Goal: Task Accomplishment & Management: Use online tool/utility

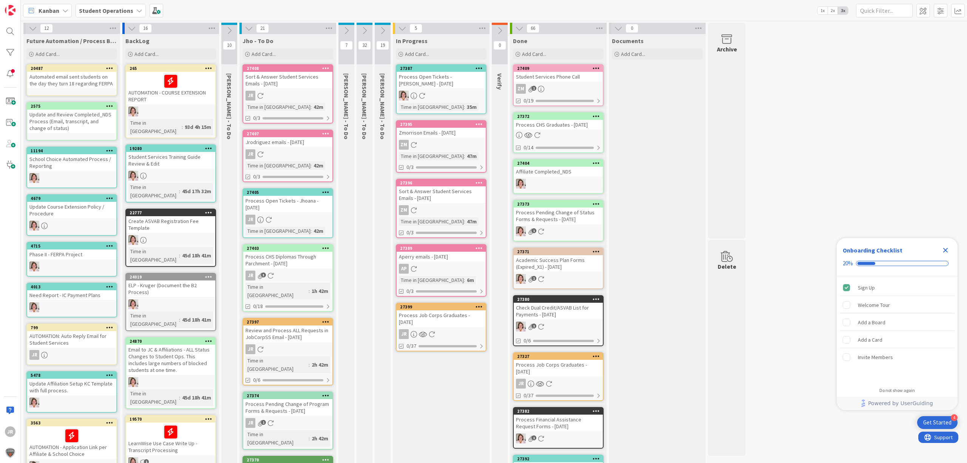
click at [565, 365] on div "Process Job Corps Graduates - [DATE]" at bounding box center [557, 367] width 89 height 17
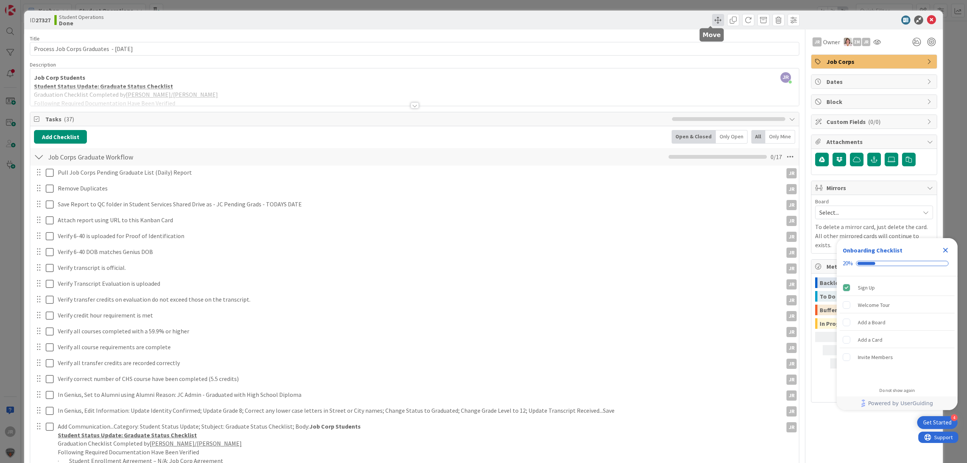
click at [715, 18] on span at bounding box center [718, 20] width 12 height 12
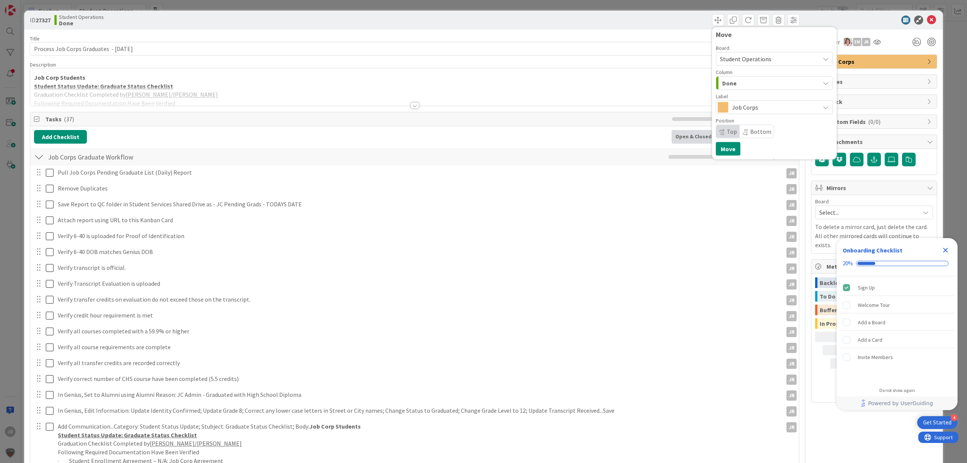
click at [730, 86] on div "Done" at bounding box center [769, 83] width 99 height 12
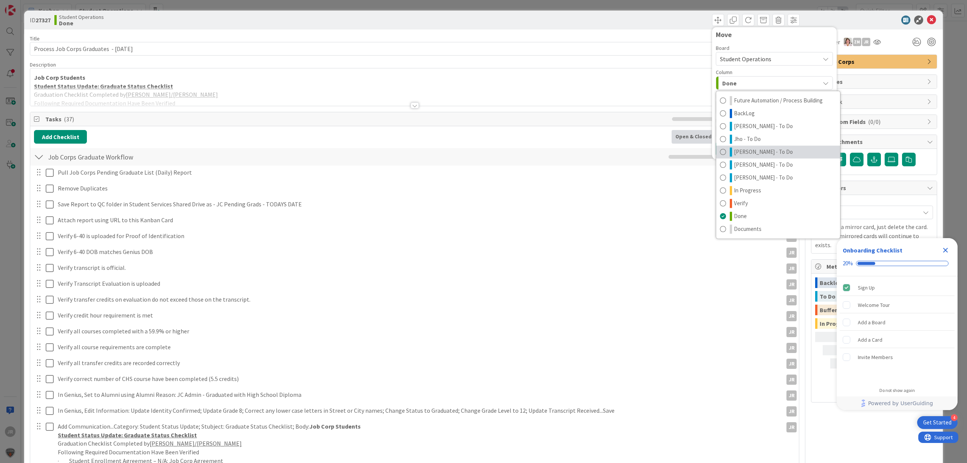
click at [734, 150] on span "[PERSON_NAME] - To Do" at bounding box center [763, 151] width 59 height 9
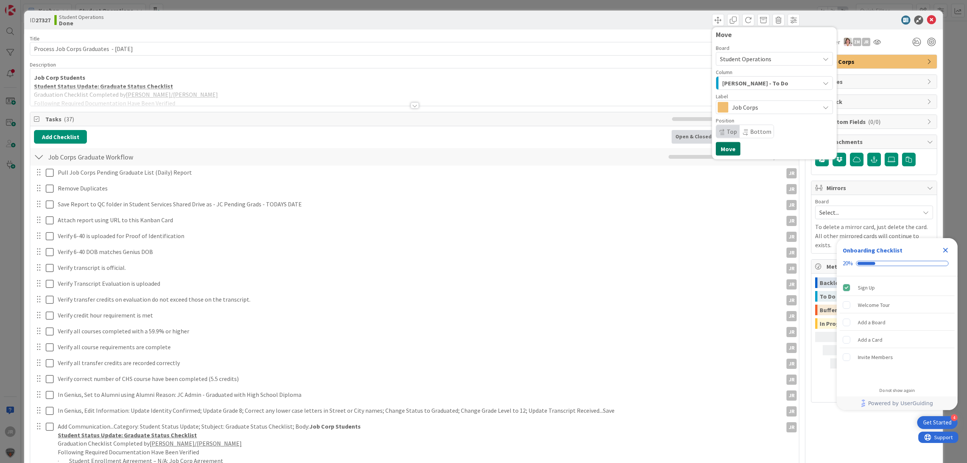
click at [717, 150] on button "Move" at bounding box center [727, 149] width 25 height 14
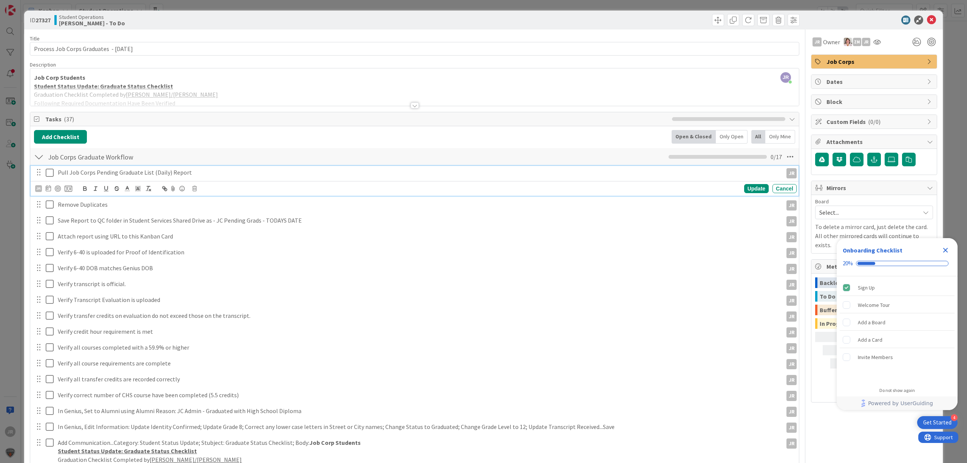
click at [49, 173] on icon at bounding box center [51, 172] width 11 height 9
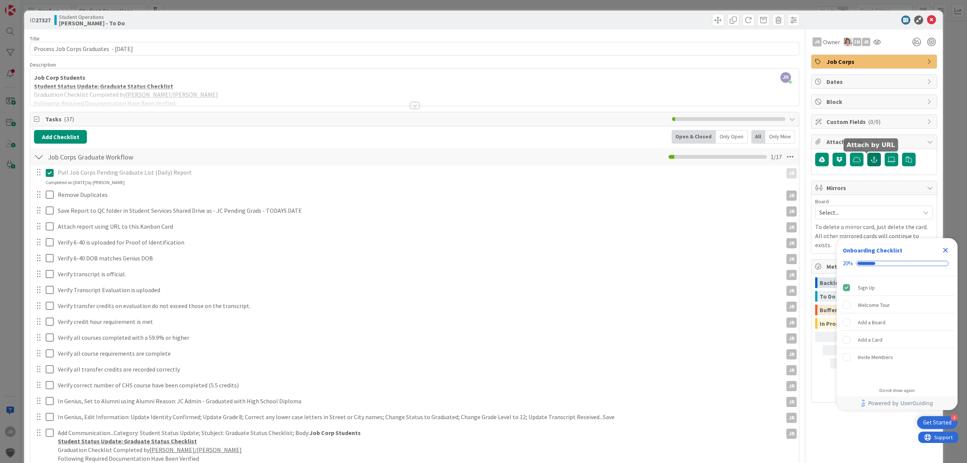
click at [870, 159] on icon "button" at bounding box center [873, 159] width 7 height 6
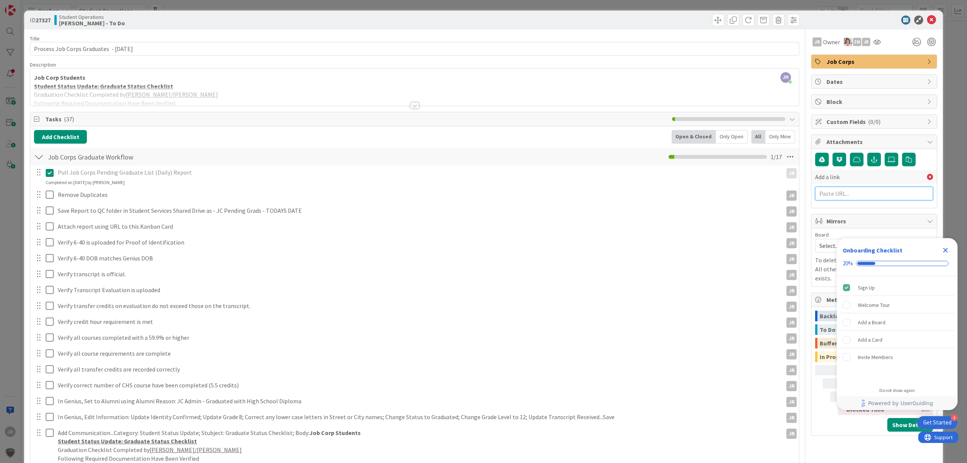
click at [848, 197] on input "text" at bounding box center [874, 194] width 118 height 14
click at [948, 245] on icon "Close Checklist" at bounding box center [945, 249] width 9 height 9
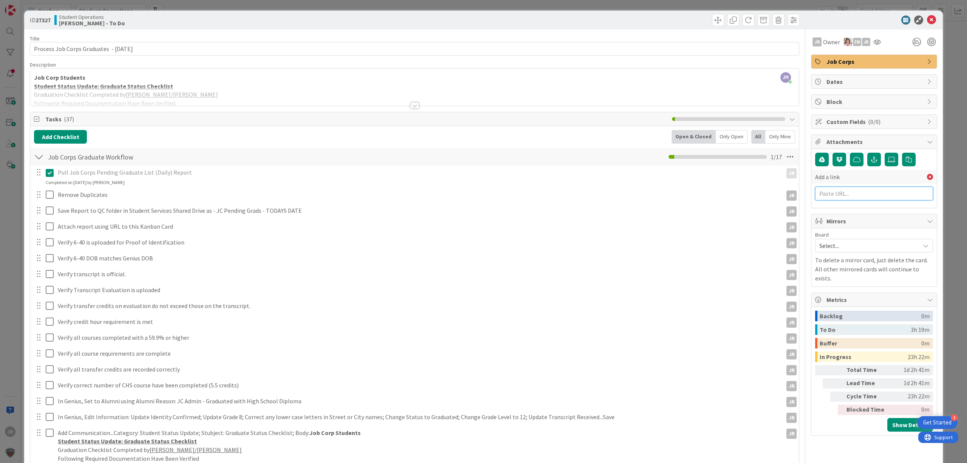
click at [848, 195] on input "text" at bounding box center [874, 194] width 118 height 14
click at [834, 190] on input "text" at bounding box center [874, 194] width 118 height 14
paste input "[URL][DOMAIN_NAME]"
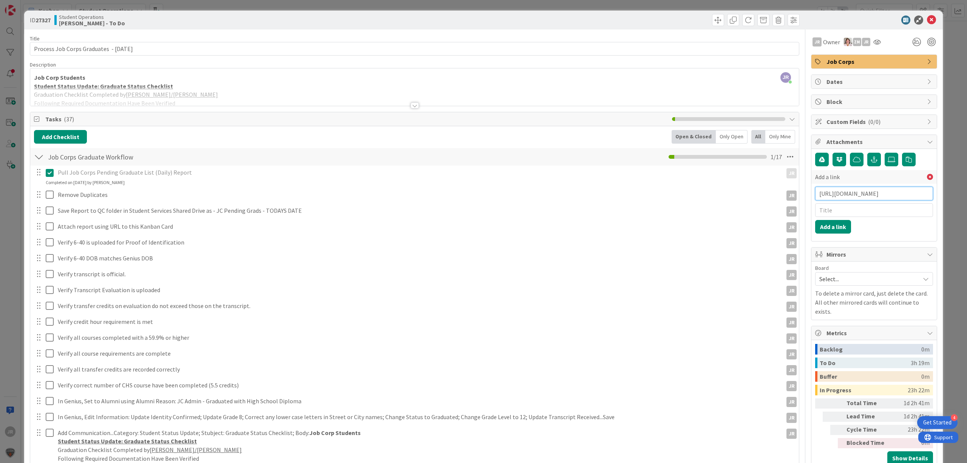
scroll to position [0, 239]
type input "[URL][DOMAIN_NAME]"
click at [870, 159] on icon "button" at bounding box center [873, 159] width 7 height 6
click at [853, 212] on input "text" at bounding box center [874, 210] width 118 height 14
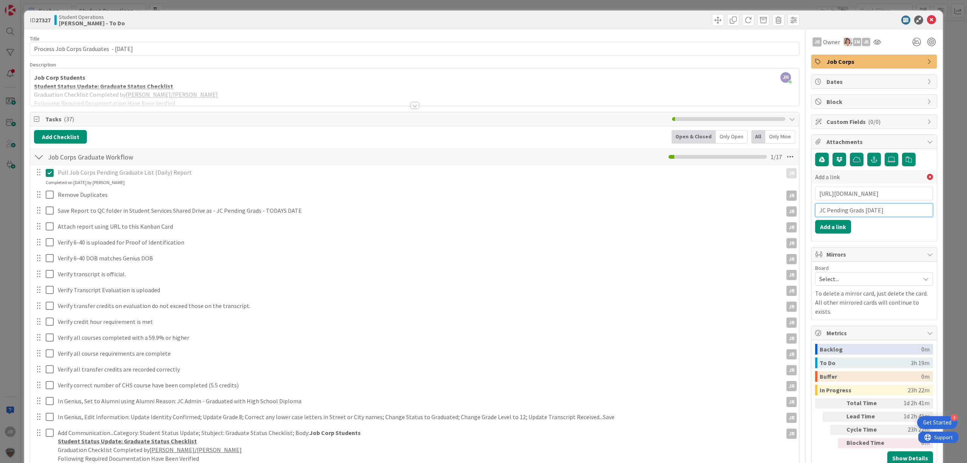
type input "JC Pending Grads [DATE]"
click button "Add a link" at bounding box center [833, 227] width 36 height 14
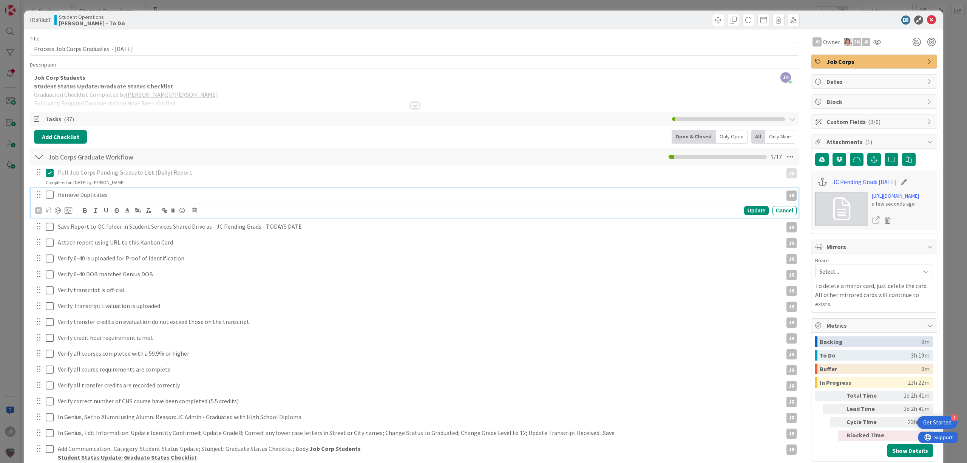
click at [51, 194] on icon at bounding box center [51, 194] width 11 height 9
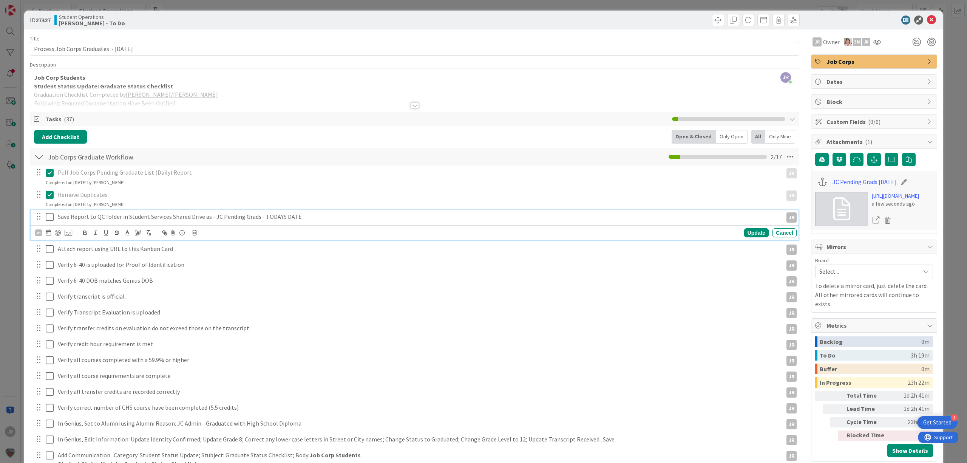
click at [51, 220] on icon at bounding box center [51, 216] width 11 height 9
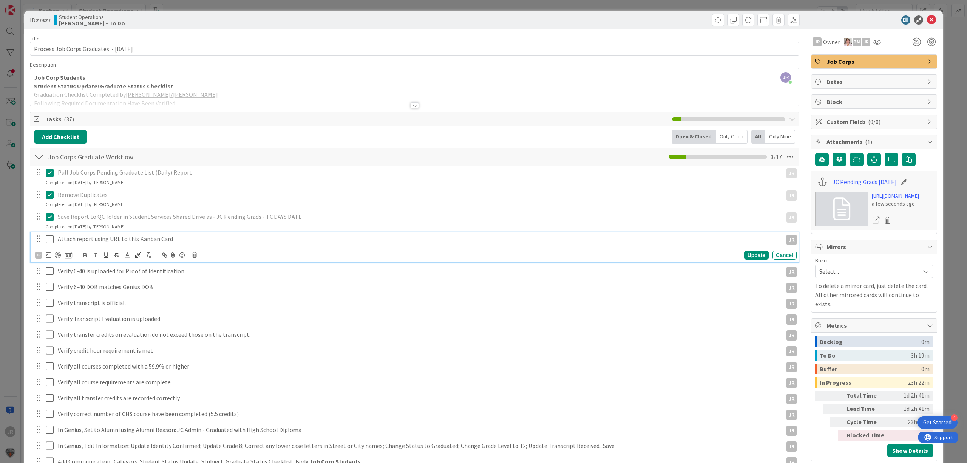
click at [48, 236] on icon at bounding box center [51, 238] width 11 height 9
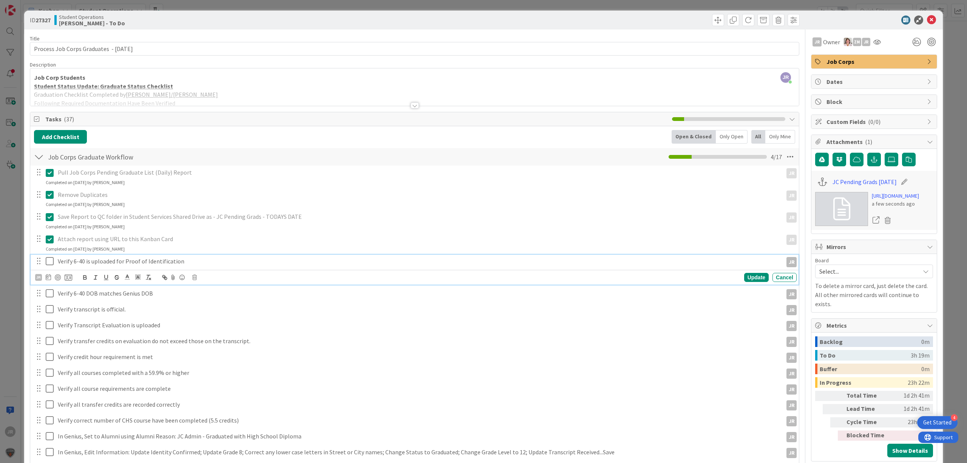
click at [49, 261] on icon at bounding box center [51, 260] width 11 height 9
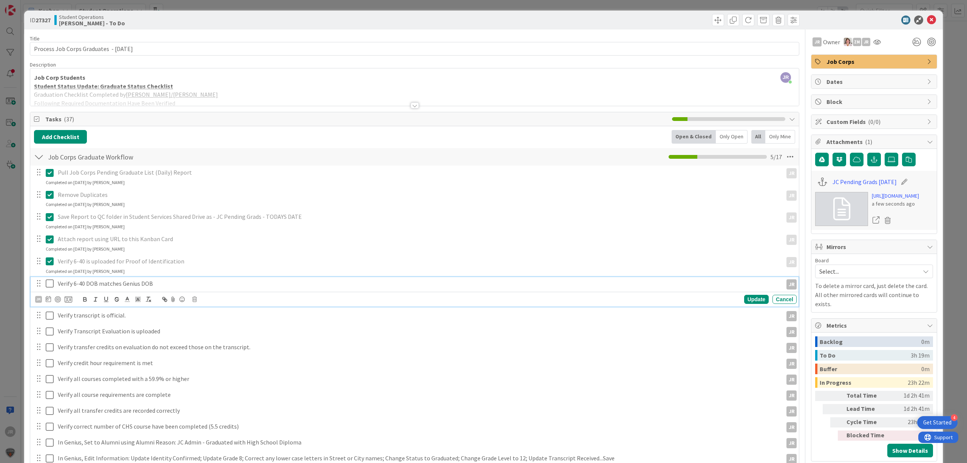
click at [50, 281] on icon at bounding box center [51, 283] width 11 height 9
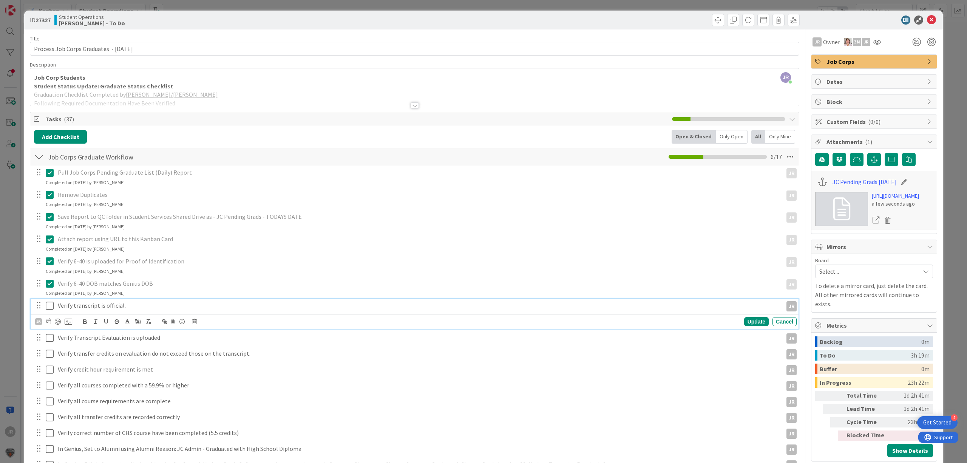
click at [50, 304] on icon at bounding box center [51, 305] width 11 height 9
click at [50, 325] on icon at bounding box center [51, 327] width 11 height 9
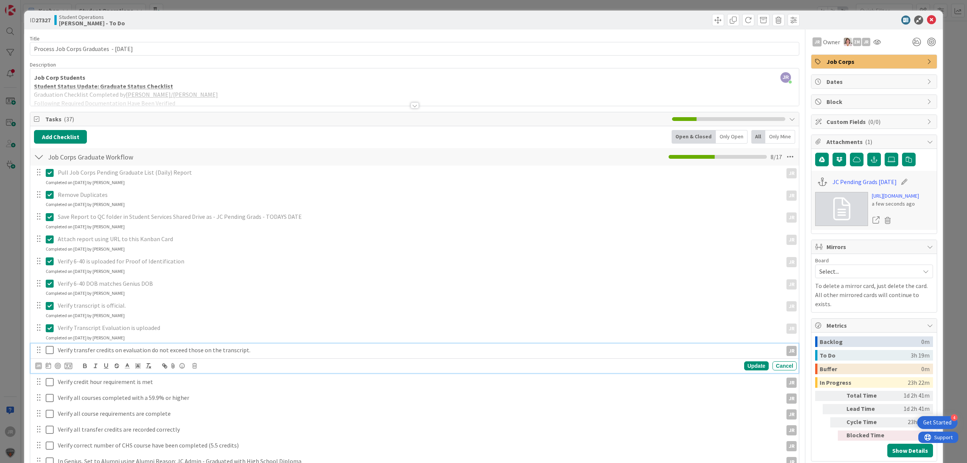
click at [50, 346] on icon at bounding box center [51, 349] width 11 height 9
click at [51, 372] on icon at bounding box center [51, 371] width 11 height 9
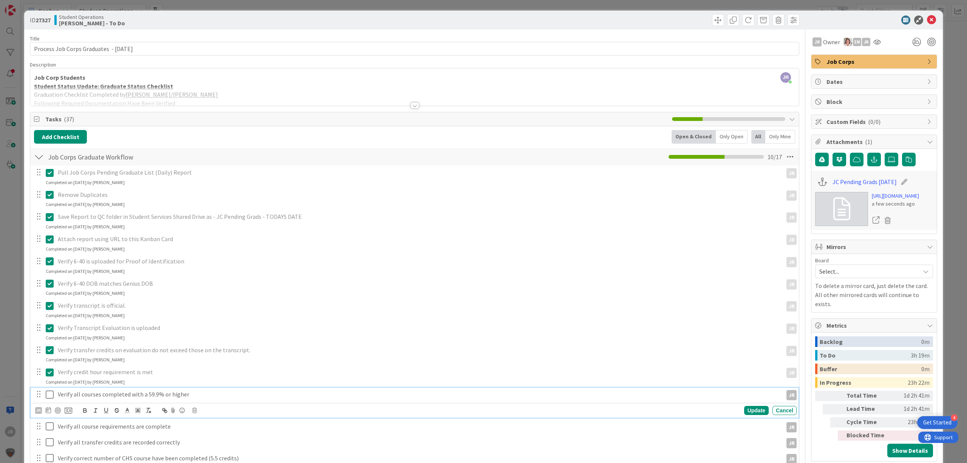
click at [48, 396] on icon at bounding box center [51, 394] width 11 height 9
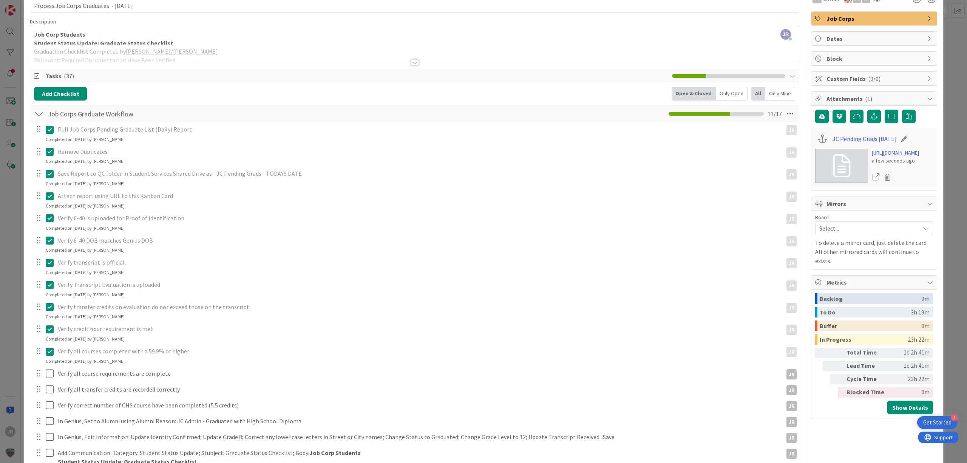
scroll to position [100, 0]
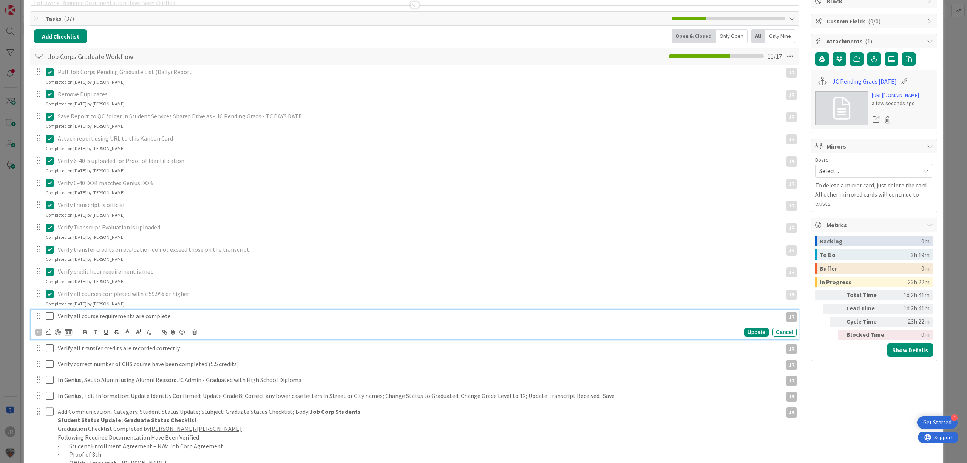
click at [49, 315] on icon at bounding box center [51, 315] width 11 height 9
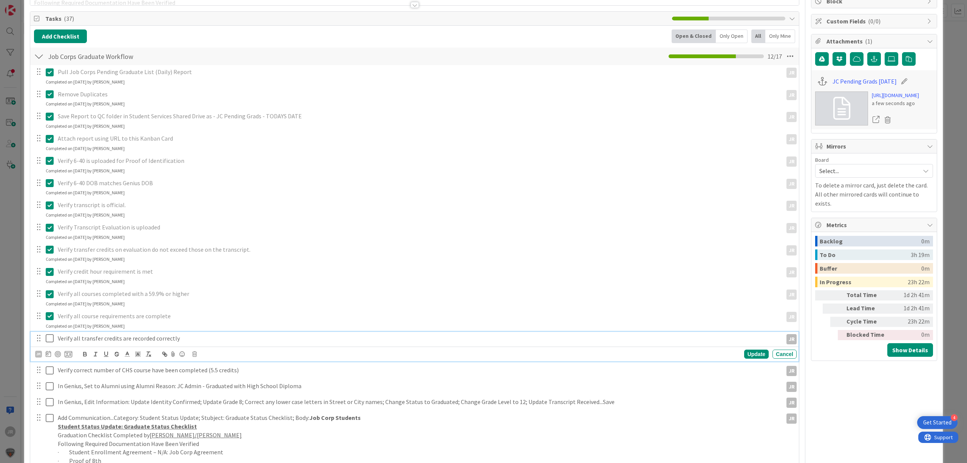
click at [50, 336] on icon at bounding box center [51, 337] width 11 height 9
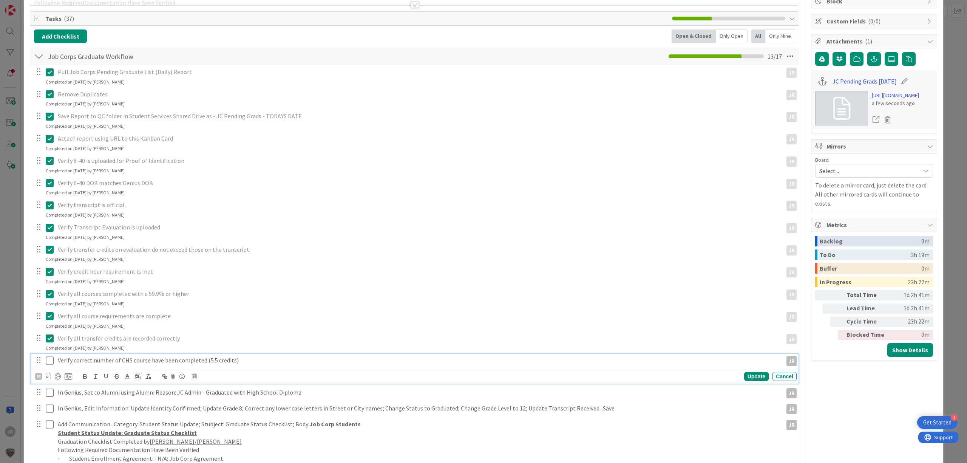
click at [51, 361] on icon at bounding box center [51, 360] width 11 height 9
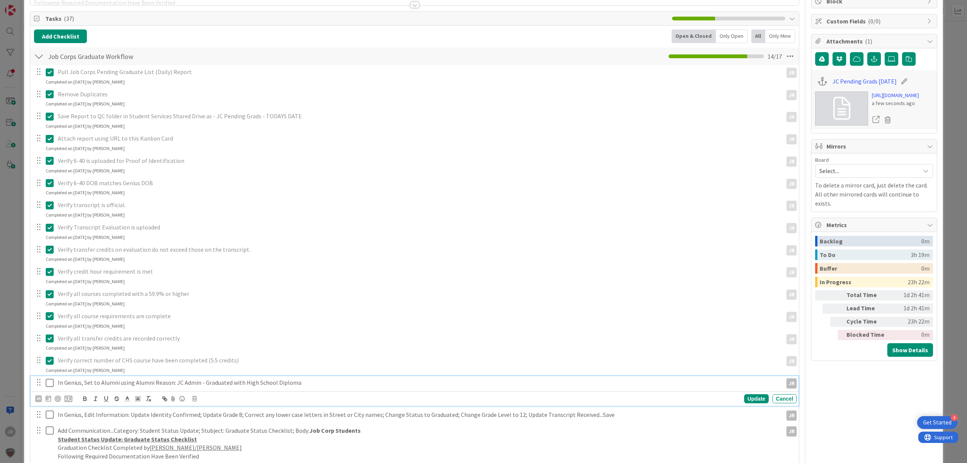
click at [50, 379] on icon at bounding box center [51, 382] width 11 height 9
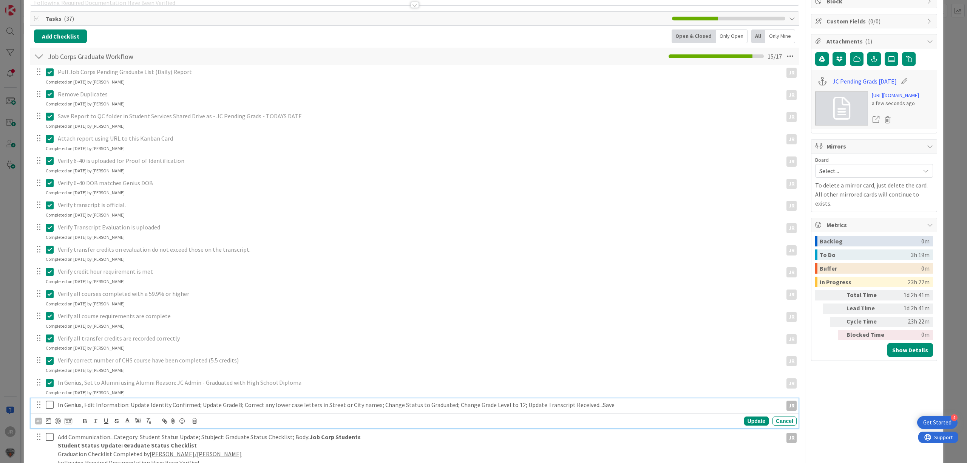
click at [50, 407] on icon at bounding box center [51, 404] width 11 height 9
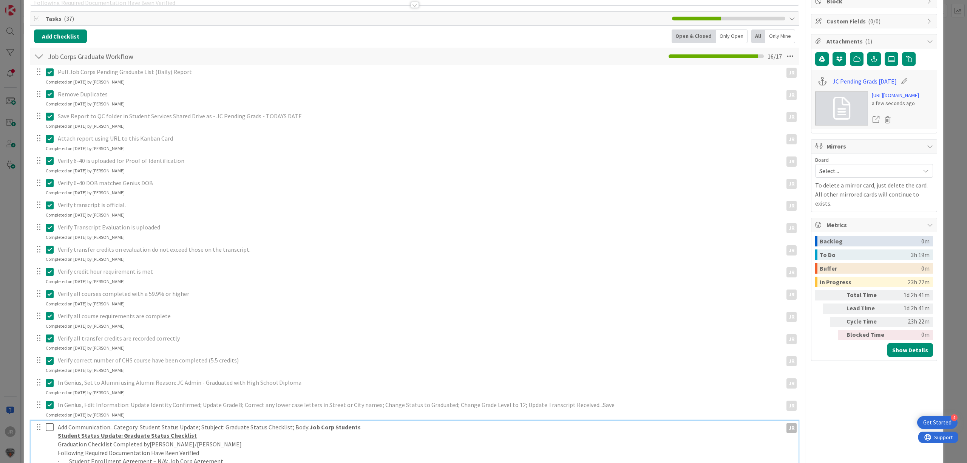
click at [51, 426] on icon at bounding box center [51, 426] width 11 height 9
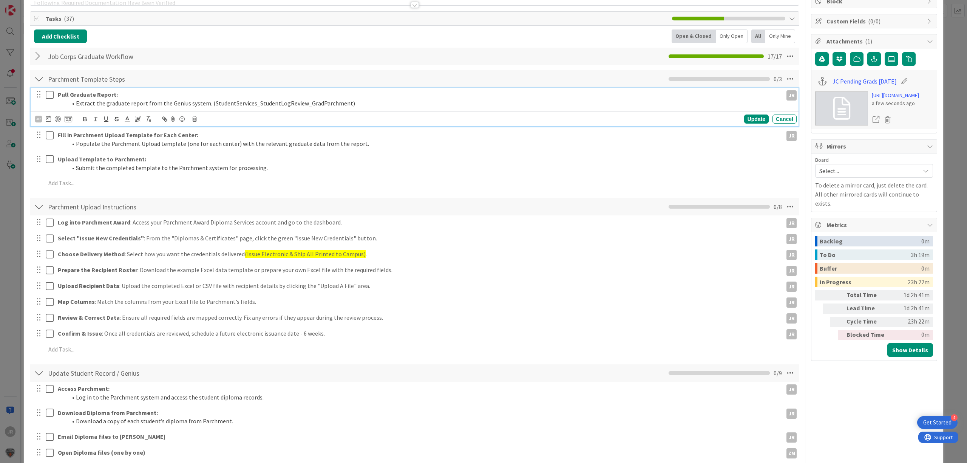
click at [49, 96] on icon at bounding box center [51, 94] width 11 height 9
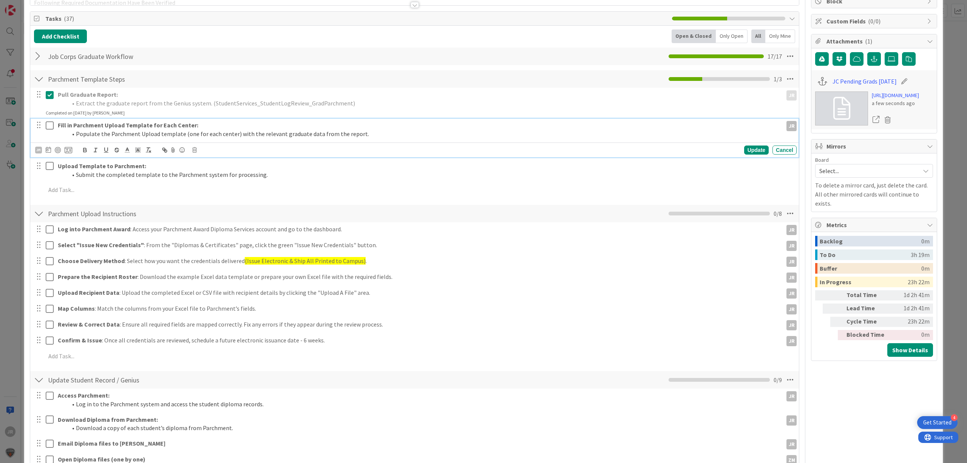
click at [50, 125] on icon at bounding box center [51, 125] width 11 height 9
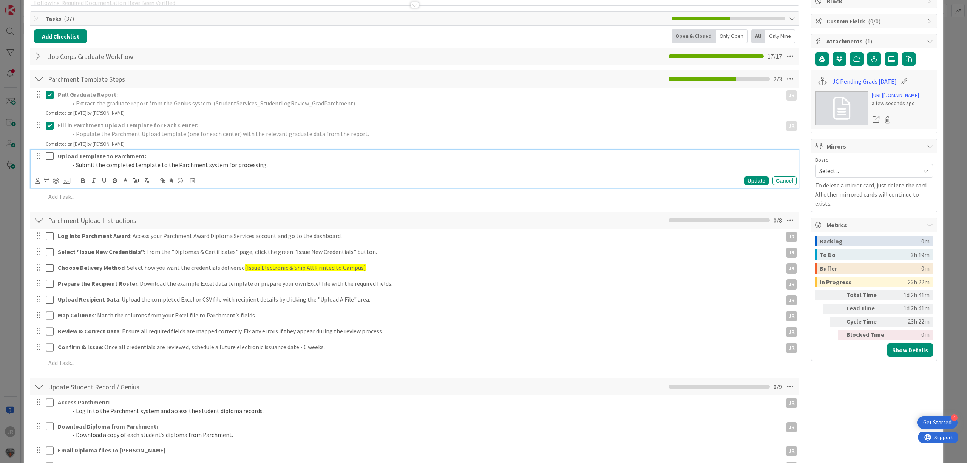
click at [49, 154] on icon at bounding box center [51, 155] width 11 height 9
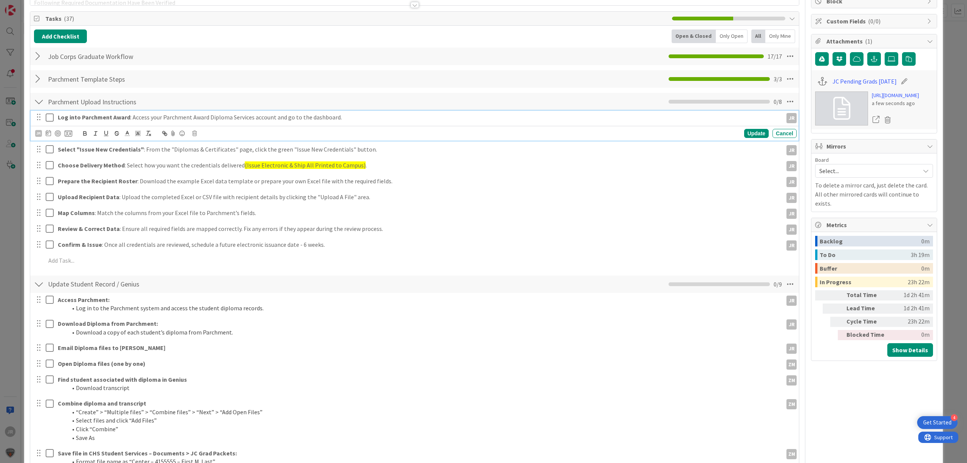
drag, startPoint x: 52, startPoint y: 117, endPoint x: 52, endPoint y: 121, distance: 3.8
click at [52, 118] on icon at bounding box center [51, 117] width 11 height 9
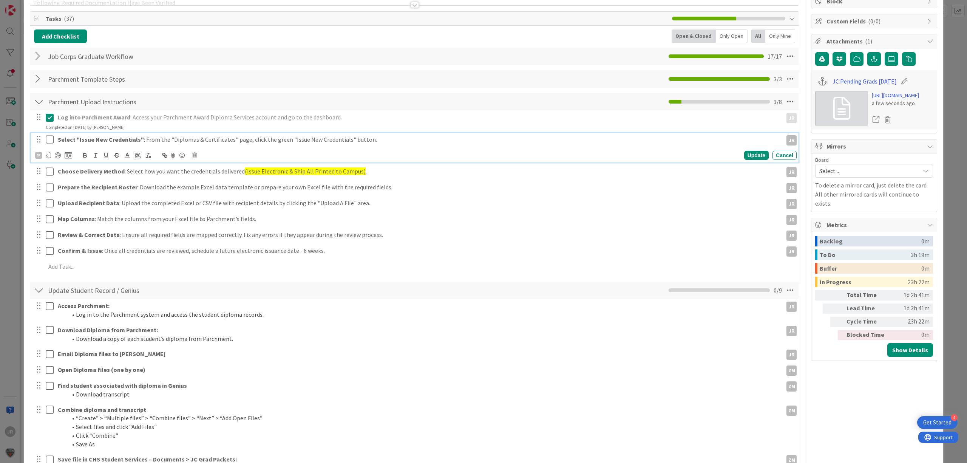
drag, startPoint x: 52, startPoint y: 143, endPoint x: 52, endPoint y: 165, distance: 21.5
click at [52, 144] on icon at bounding box center [51, 139] width 11 height 9
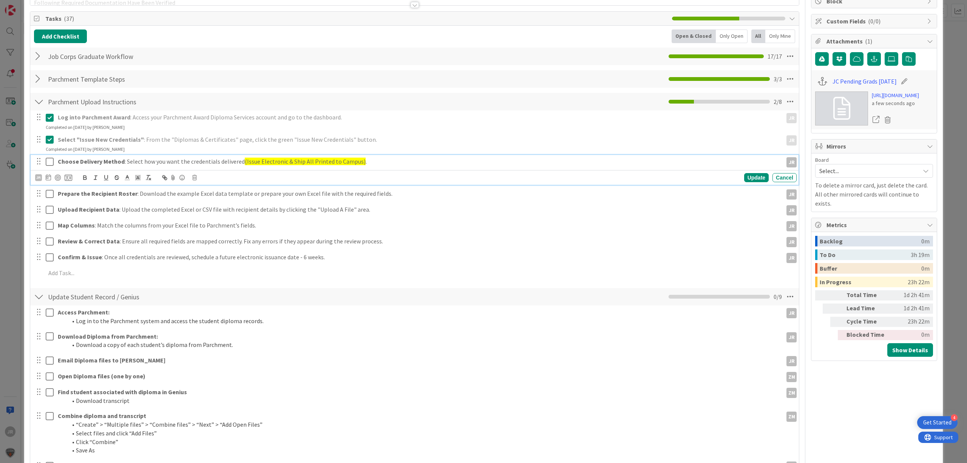
click at [52, 165] on icon at bounding box center [51, 161] width 11 height 9
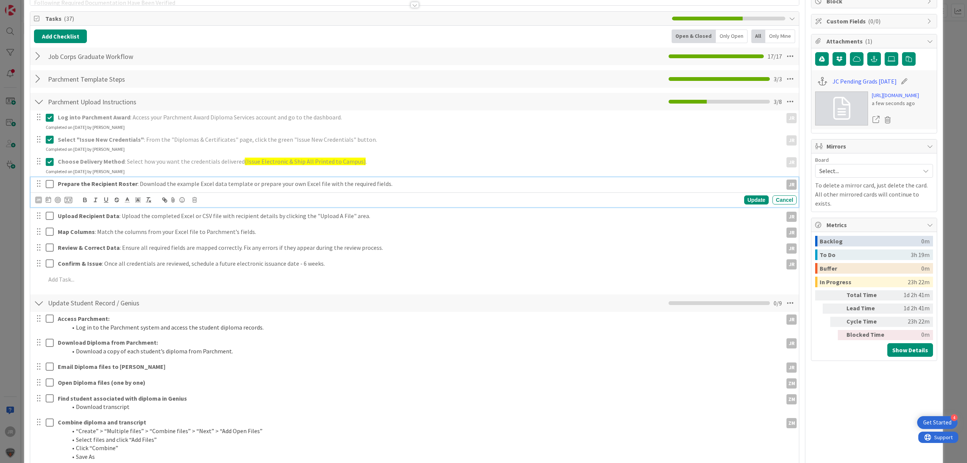
drag, startPoint x: 52, startPoint y: 184, endPoint x: 50, endPoint y: 199, distance: 14.4
click at [52, 185] on icon at bounding box center [51, 183] width 11 height 9
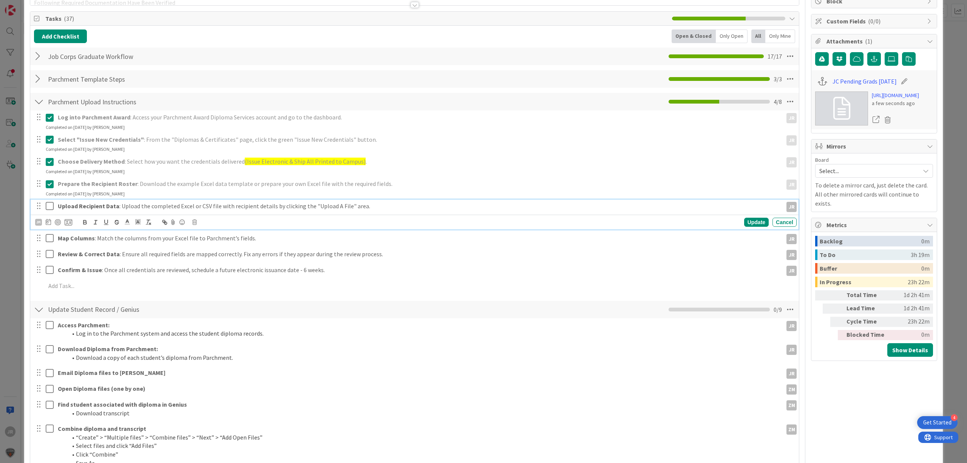
click at [50, 208] on icon at bounding box center [51, 205] width 11 height 9
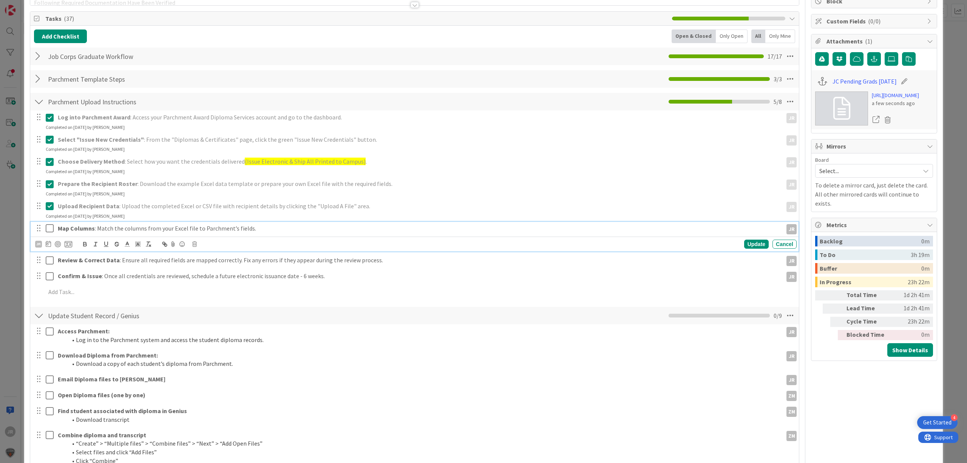
click at [47, 230] on icon at bounding box center [51, 228] width 11 height 9
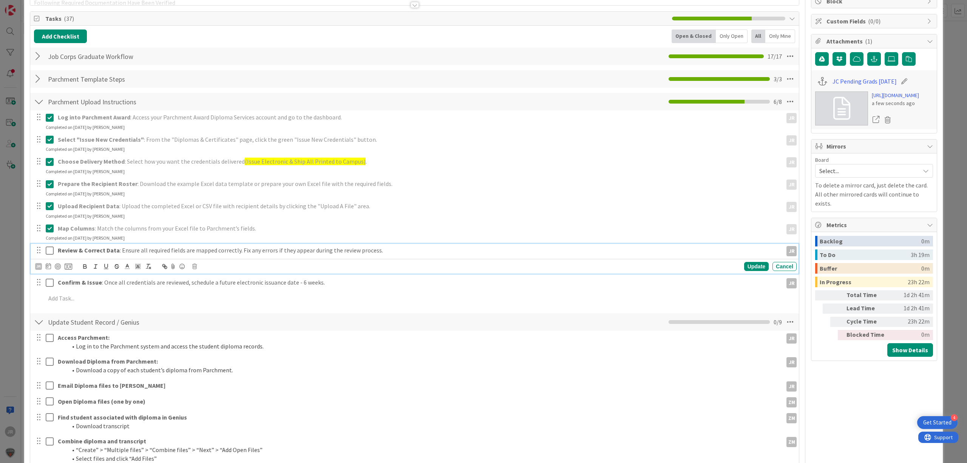
click at [48, 251] on icon at bounding box center [51, 250] width 11 height 9
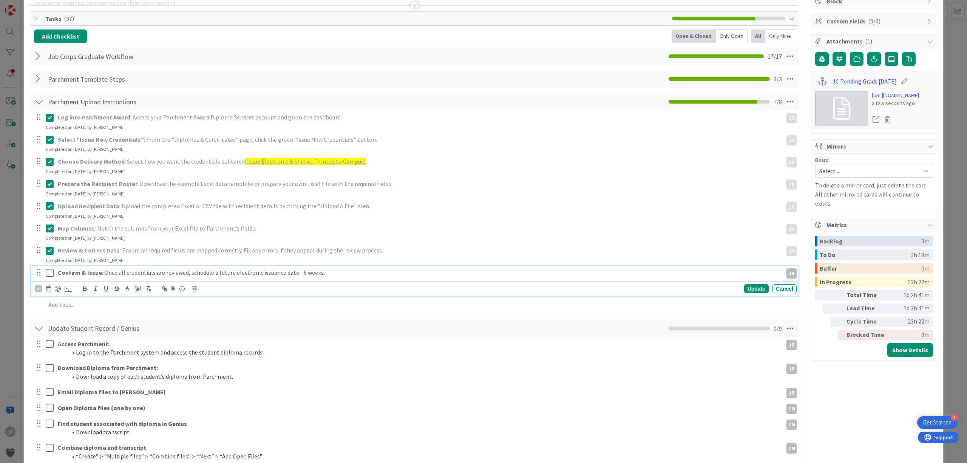
click at [51, 277] on icon at bounding box center [51, 272] width 11 height 9
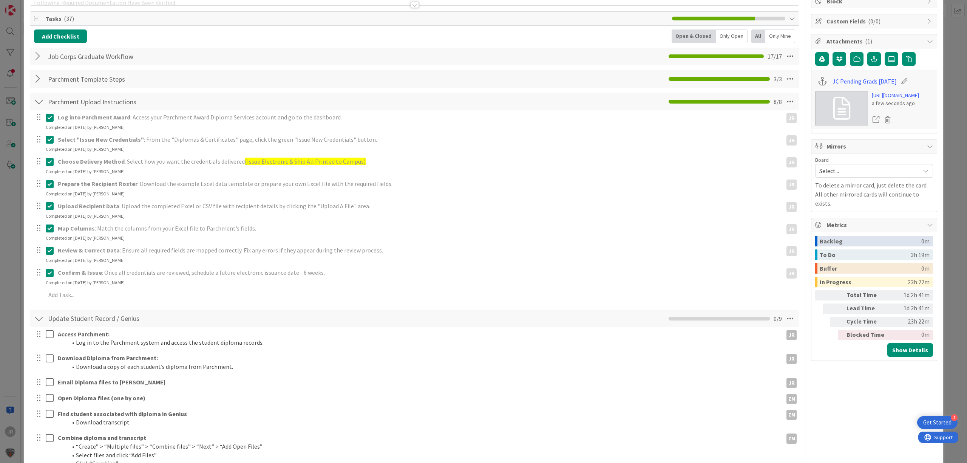
scroll to position [88, 0]
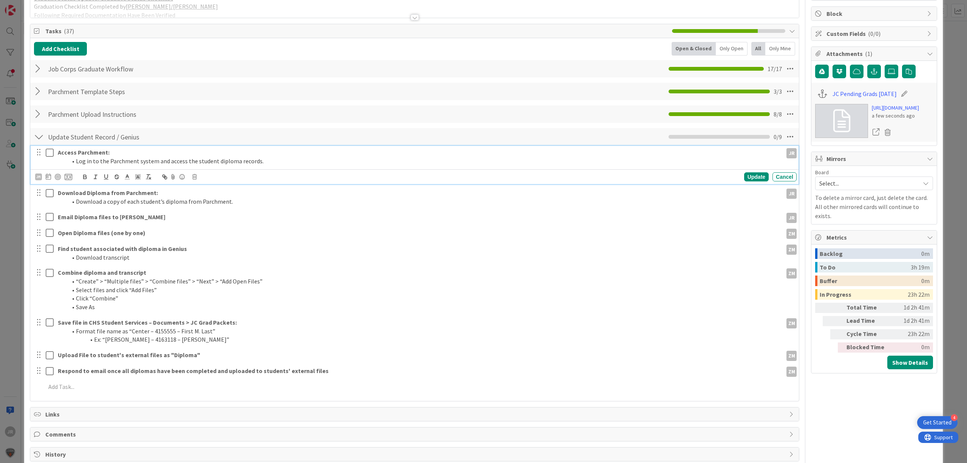
click at [47, 158] on button at bounding box center [50, 152] width 9 height 12
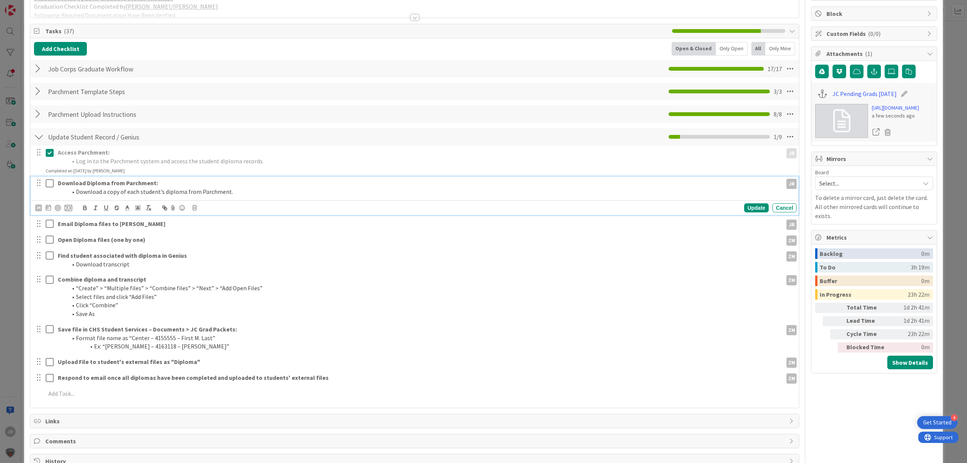
click at [47, 184] on icon at bounding box center [51, 183] width 11 height 9
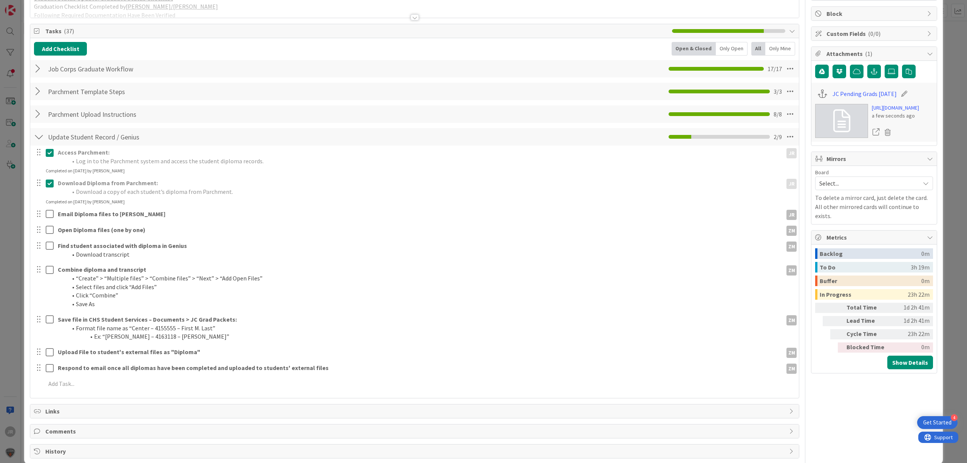
click at [52, 182] on icon at bounding box center [51, 183] width 11 height 9
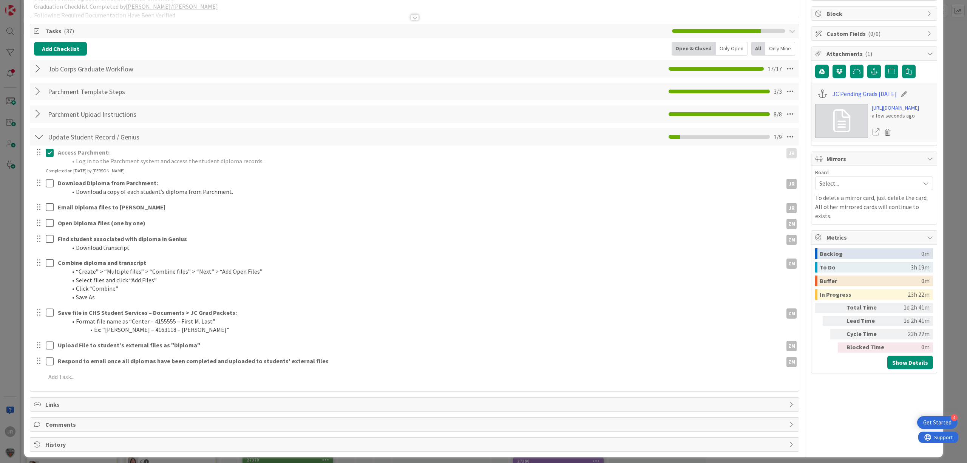
click at [50, 154] on icon at bounding box center [51, 152] width 11 height 9
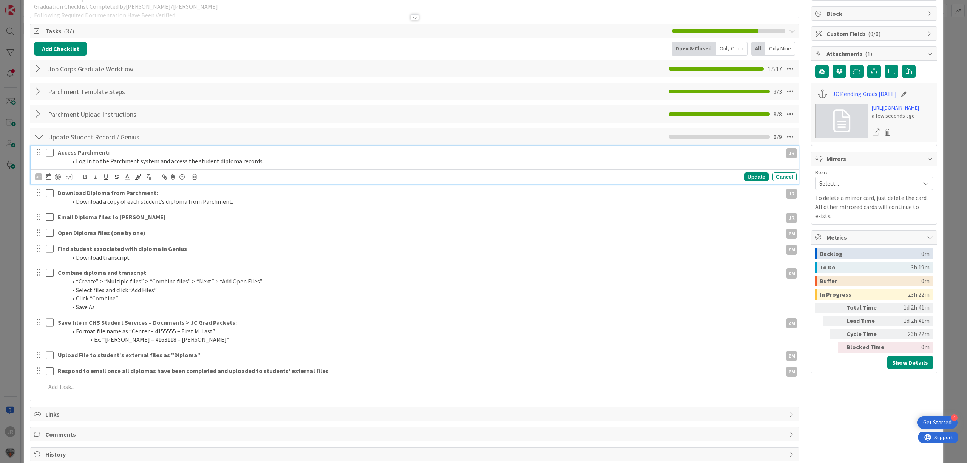
scroll to position [0, 0]
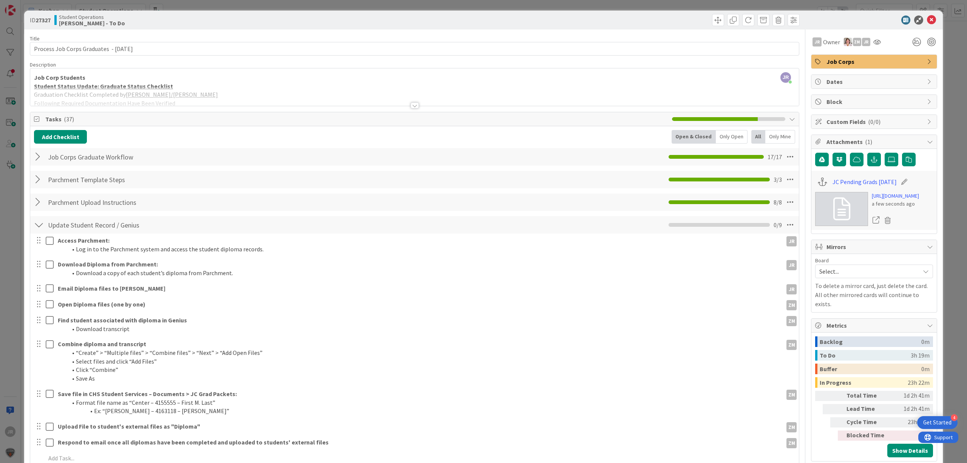
click at [433, 0] on div "ID 27327 Student Operations [PERSON_NAME] - To Do Move Move Title 41 / 128 Proc…" at bounding box center [483, 231] width 967 height 463
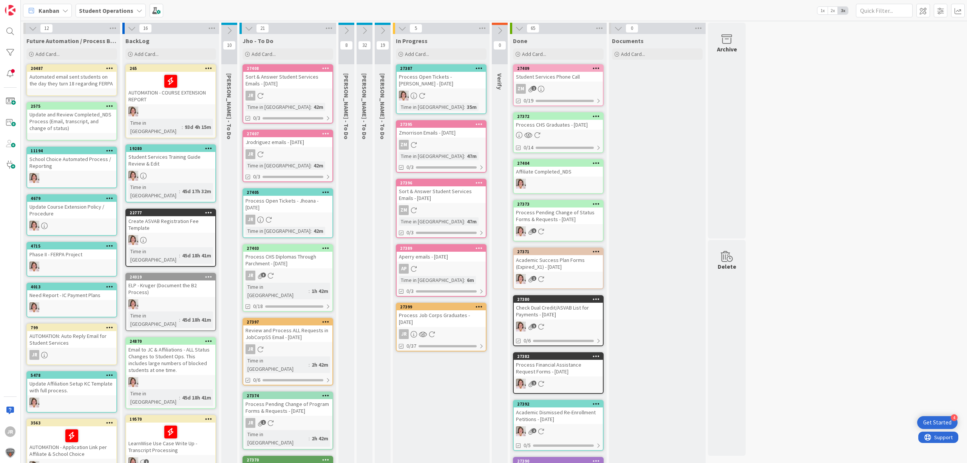
click at [433, 320] on div "Process Job Corps Graduates - [DATE]" at bounding box center [440, 318] width 89 height 17
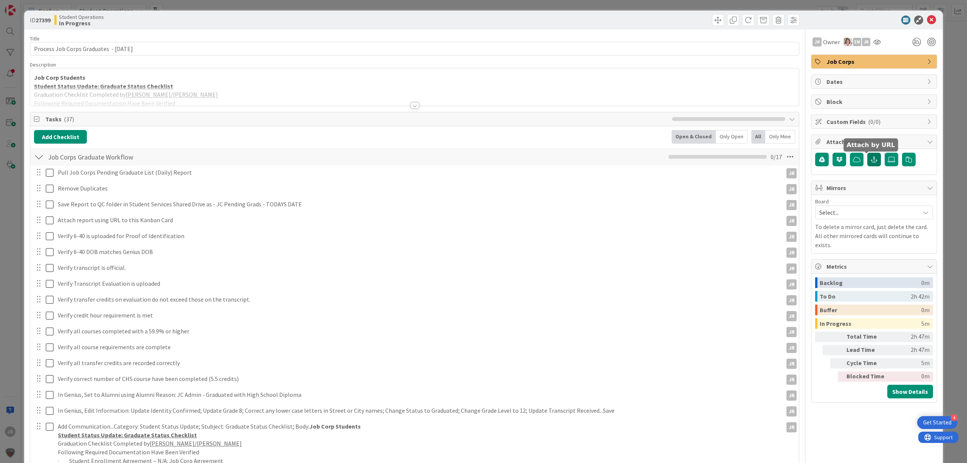
click at [870, 160] on icon "button" at bounding box center [873, 159] width 7 height 6
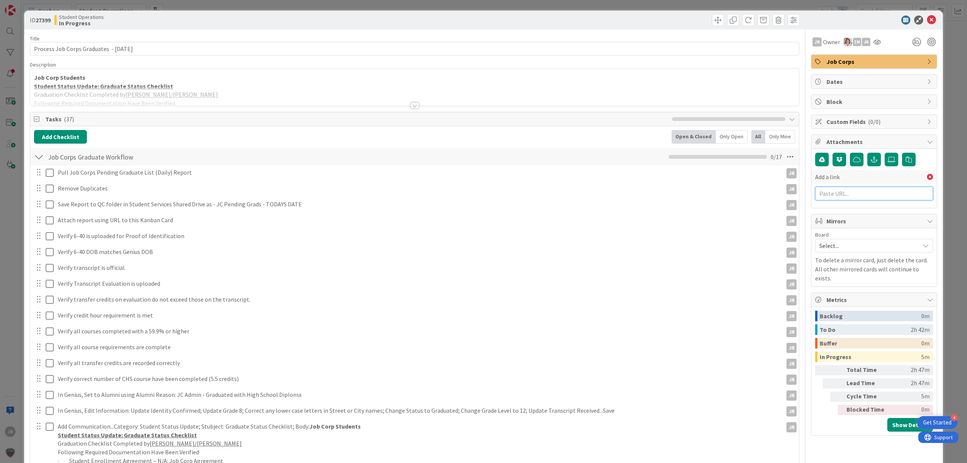
click at [860, 193] on input "text" at bounding box center [874, 194] width 118 height 14
paste input "[URL][DOMAIN_NAME]"
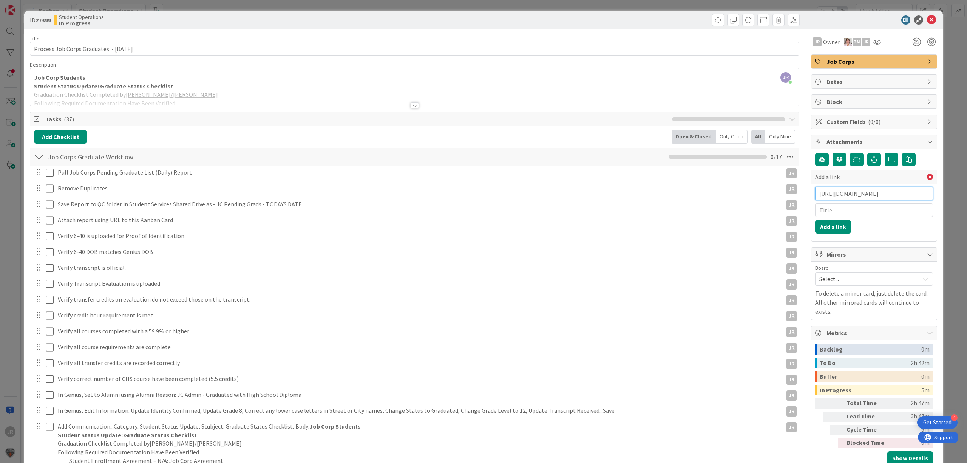
type input "[URL][DOMAIN_NAME]"
click at [851, 213] on input "text" at bounding box center [874, 210] width 118 height 14
type input "JC Pending Grads [DATE]"
click at [825, 224] on button "Add a link" at bounding box center [833, 227] width 36 height 14
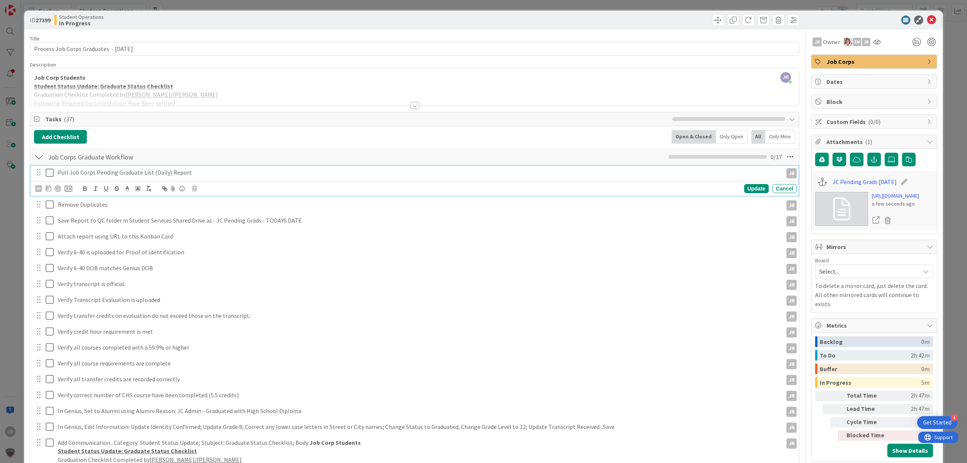
click at [47, 171] on icon at bounding box center [51, 172] width 11 height 9
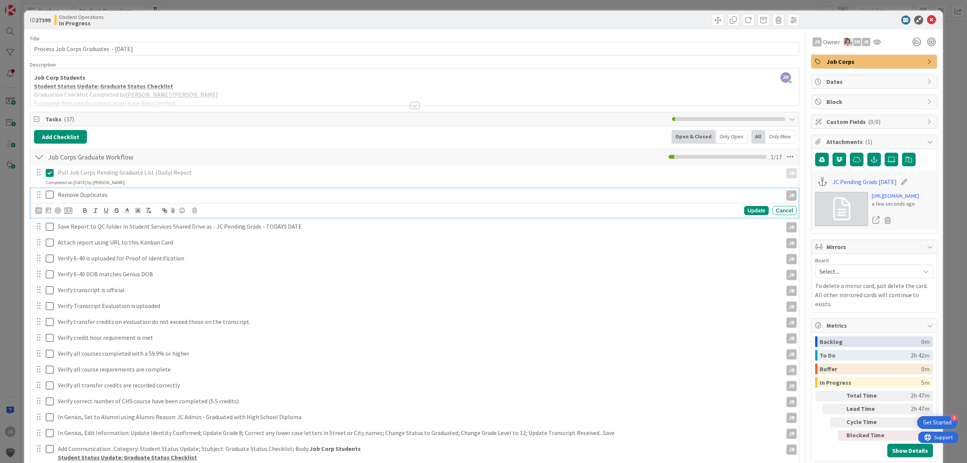
click at [51, 197] on icon at bounding box center [51, 194] width 11 height 9
click at [50, 215] on icon at bounding box center [51, 210] width 11 height 9
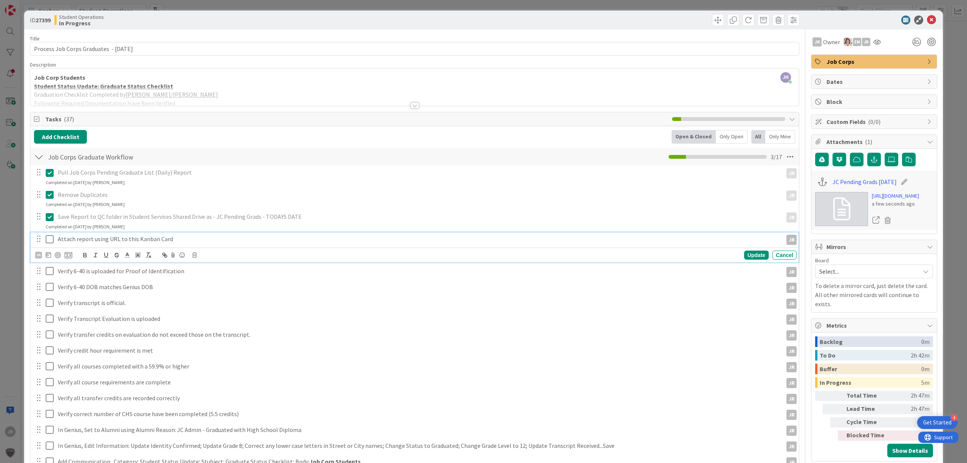
drag, startPoint x: 48, startPoint y: 242, endPoint x: 54, endPoint y: 234, distance: 10.2
click at [48, 242] on icon at bounding box center [51, 238] width 11 height 9
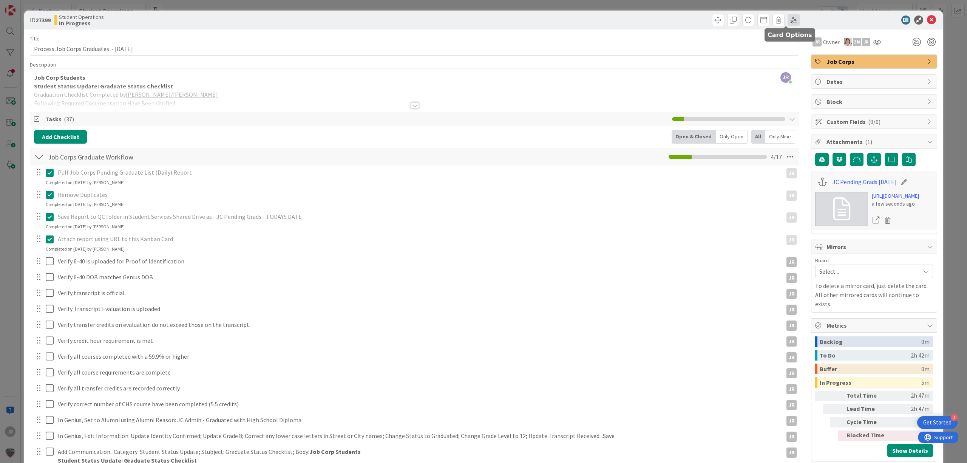
click at [787, 20] on span at bounding box center [793, 20] width 12 height 12
click at [914, 20] on icon at bounding box center [918, 19] width 9 height 9
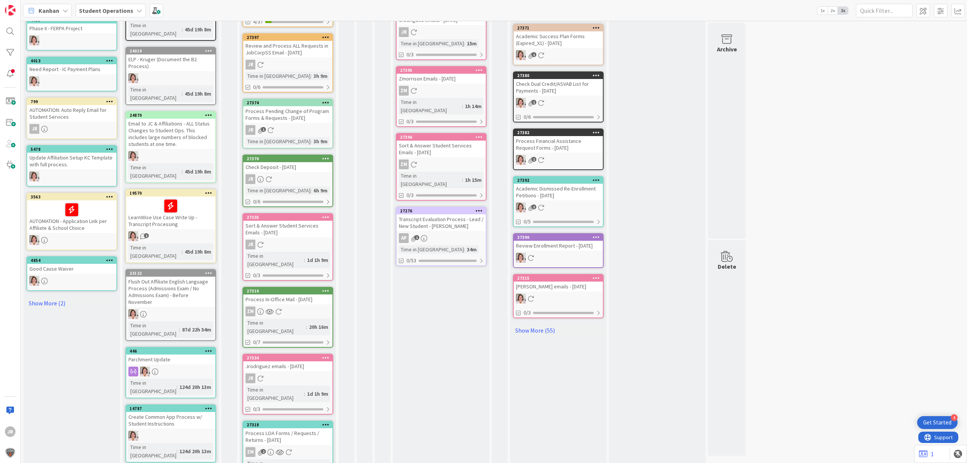
scroll to position [233, 0]
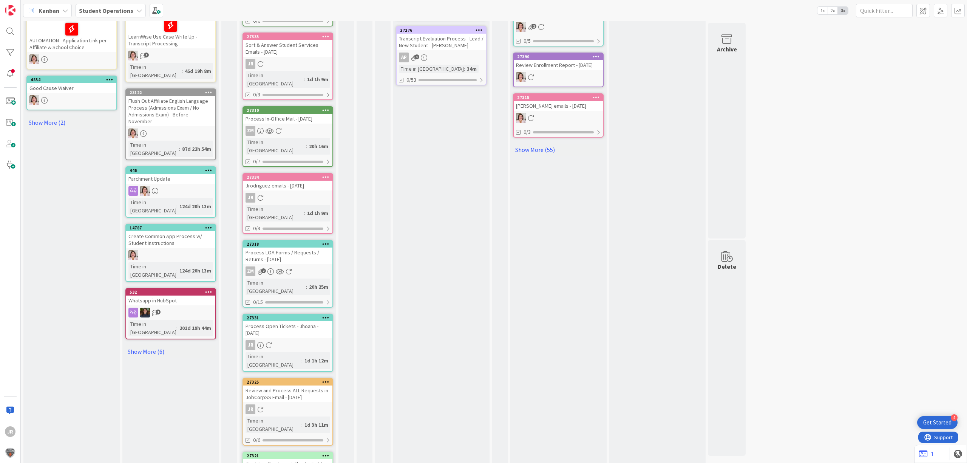
scroll to position [434, 0]
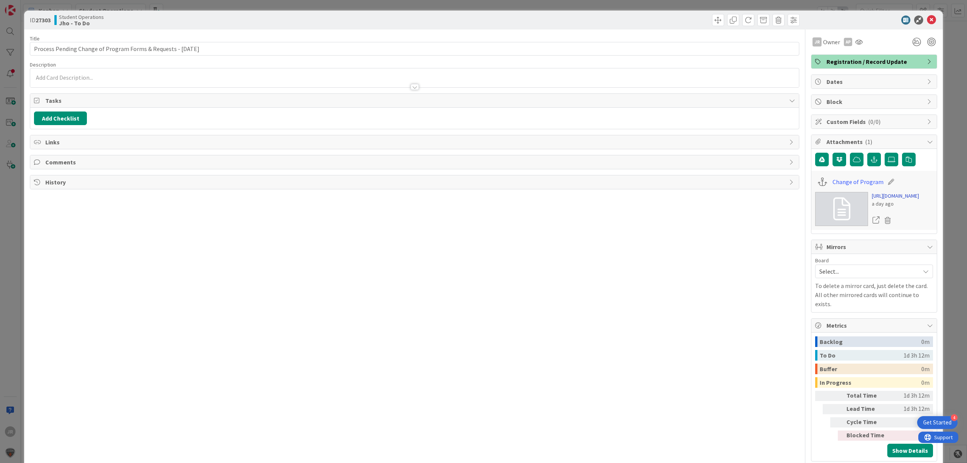
click at [871, 200] on link "[URL][DOMAIN_NAME]" at bounding box center [894, 196] width 47 height 8
